Goal: Transaction & Acquisition: Purchase product/service

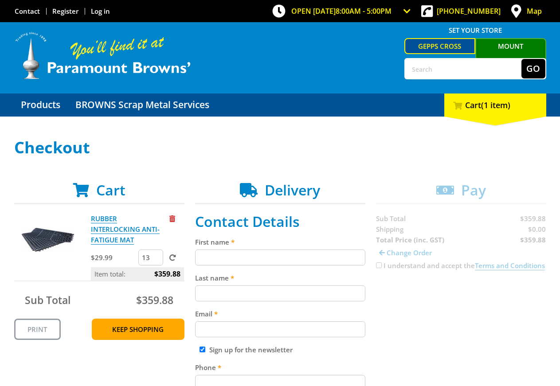
click at [157, 250] on input "13" at bounding box center [150, 258] width 25 height 16
click at [157, 250] on input "14" at bounding box center [150, 258] width 25 height 16
click at [156, 250] on input "13" at bounding box center [150, 258] width 25 height 16
click at [156, 250] on input "12" at bounding box center [150, 258] width 25 height 16
click at [158, 250] on input "13" at bounding box center [150, 258] width 25 height 16
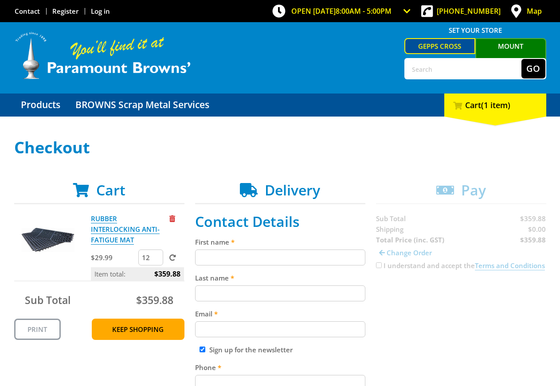
type input "12"
click at [156, 251] on input "12" at bounding box center [150, 258] width 25 height 16
click at [180, 250] on form "12" at bounding box center [161, 258] width 46 height 16
click at [173, 255] on span at bounding box center [172, 258] width 7 height 7
click at [0, 0] on input "submit" at bounding box center [0, 0] width 0 height 0
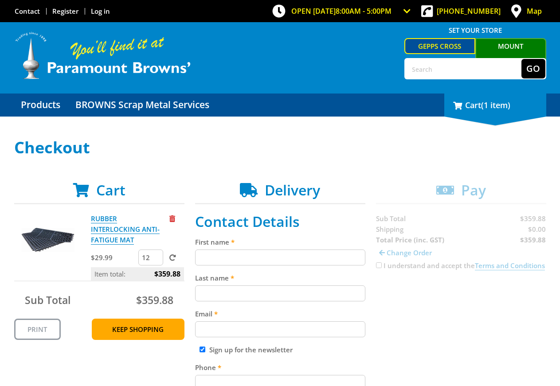
click at [474, 115] on div "1 Cart (1 item)" at bounding box center [496, 105] width 102 height 23
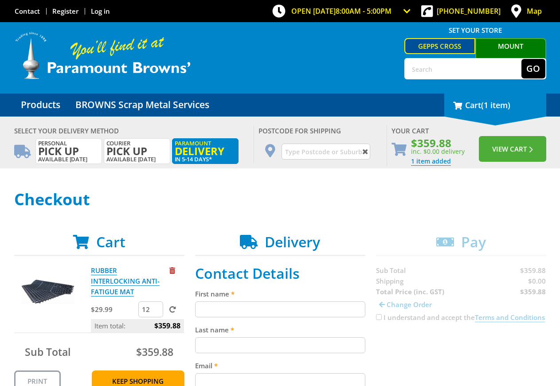
click at [475, 103] on div "1 Cart (1 item)" at bounding box center [496, 105] width 102 height 23
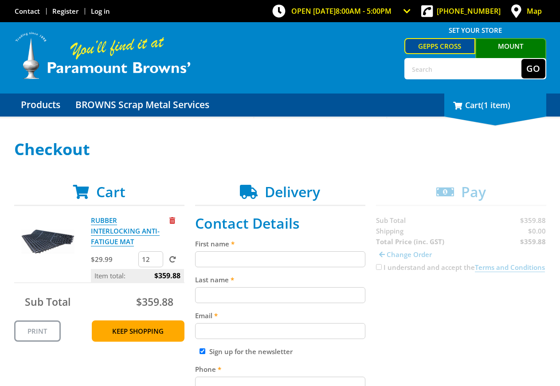
click at [475, 103] on div "1 Cart (1 item)" at bounding box center [496, 105] width 102 height 23
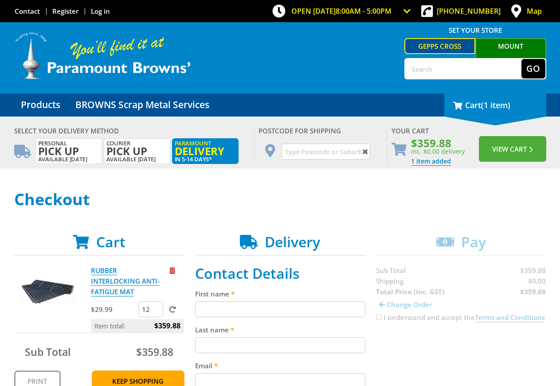
click at [475, 103] on div "1 Cart (1 item)" at bounding box center [496, 105] width 102 height 23
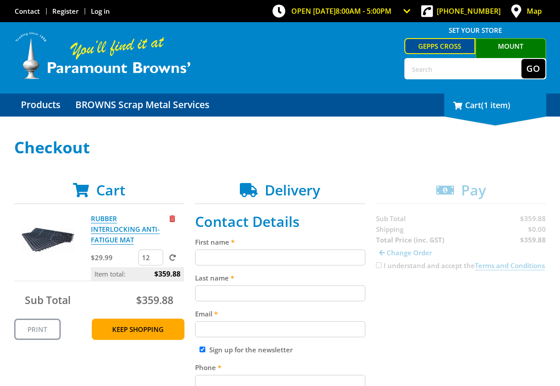
click at [475, 103] on div "1 Cart (1 item)" at bounding box center [496, 105] width 102 height 23
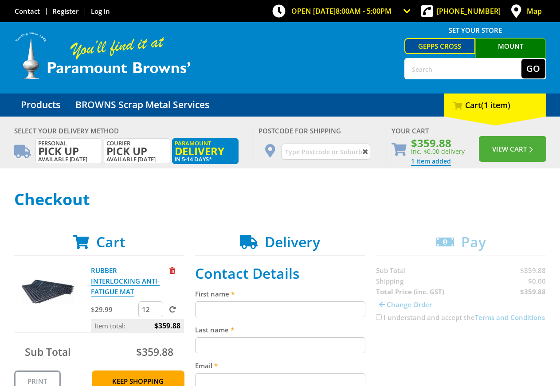
click at [339, 202] on h1 "Checkout" at bounding box center [280, 200] width 532 height 18
click at [94, 53] on img at bounding box center [102, 55] width 177 height 49
